Goal: Communication & Community: Answer question/provide support

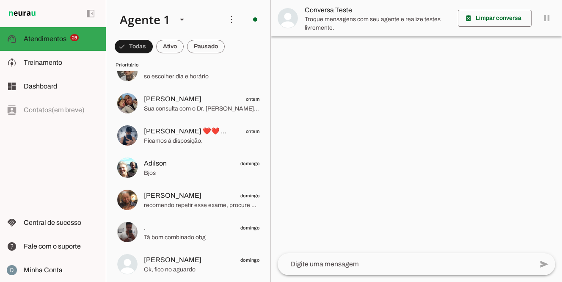
scroll to position [373, 0]
